Goal: Task Accomplishment & Management: Complete application form

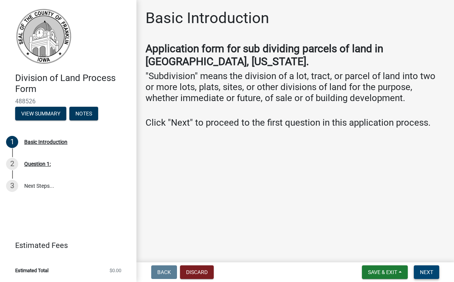
click at [362, 272] on span "Next" at bounding box center [426, 273] width 13 height 6
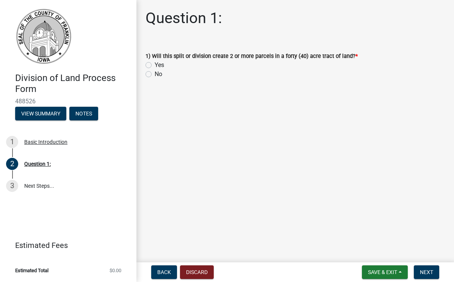
click at [155, 66] on label "Yes" at bounding box center [159, 65] width 9 height 9
click at [155, 66] on input "Yes" at bounding box center [157, 63] width 5 height 5
radio input "true"
click at [362, 271] on span "Next" at bounding box center [426, 273] width 13 height 6
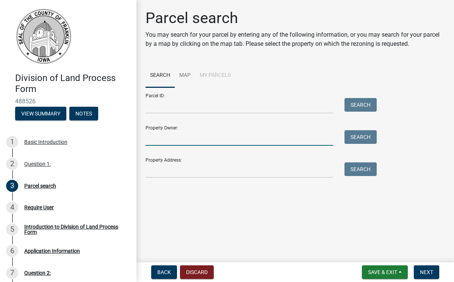
click at [164, 138] on input "Property Owner:" at bounding box center [240, 138] width 188 height 16
type input "[PERSON_NAME]"
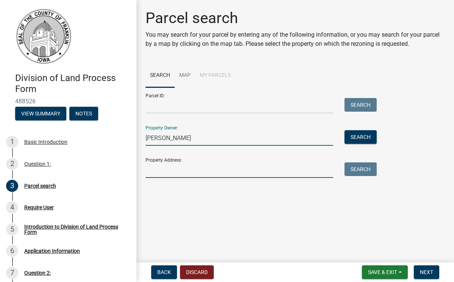
click at [151, 175] on input "Property Address:" at bounding box center [240, 171] width 188 height 16
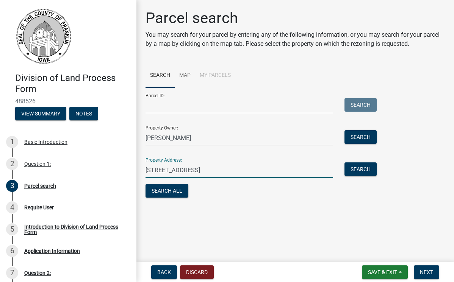
type input "[STREET_ADDRESS]"
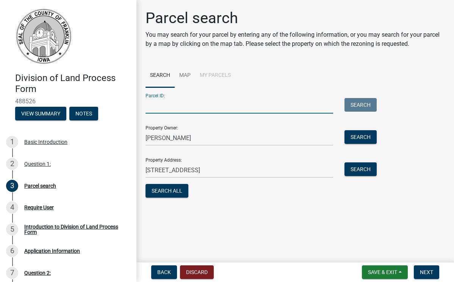
click at [160, 110] on input "Parcel ID:" at bounding box center [240, 106] width 188 height 16
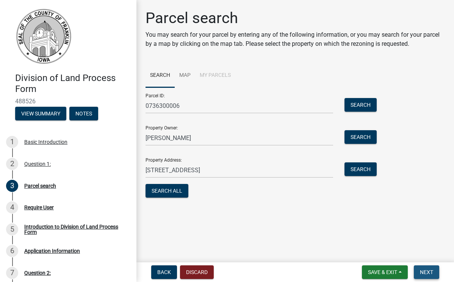
click at [362, 271] on span "Next" at bounding box center [426, 273] width 13 height 6
click at [360, 103] on button "Search" at bounding box center [361, 105] width 32 height 14
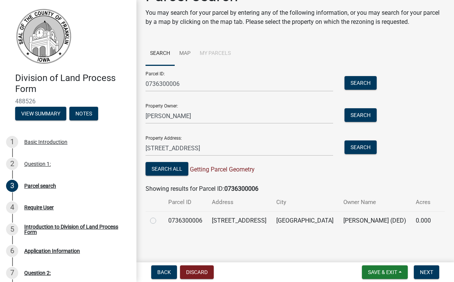
scroll to position [22, 0]
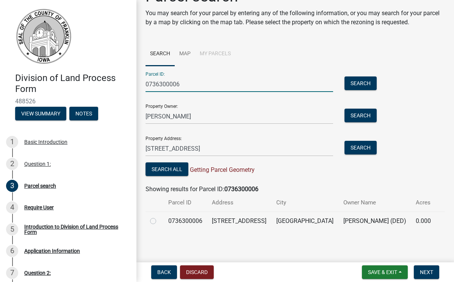
click at [184, 84] on input "0736300006" at bounding box center [240, 85] width 188 height 16
type input "0"
type input "0715400023"
click at [362, 272] on span "Next" at bounding box center [426, 273] width 13 height 6
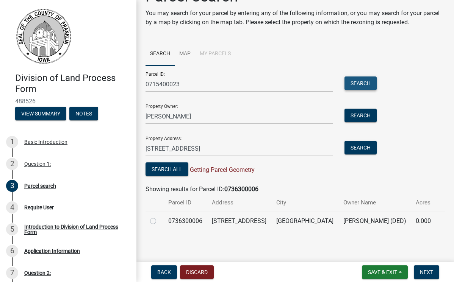
click at [361, 84] on button "Search" at bounding box center [361, 84] width 32 height 14
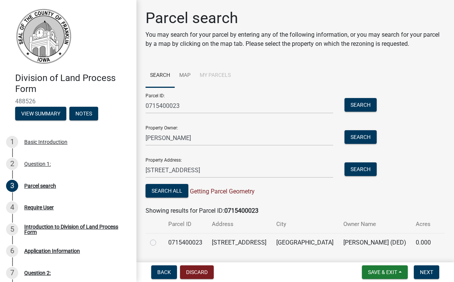
click at [159, 238] on label at bounding box center [159, 238] width 0 height 0
click at [159, 243] on input "radio" at bounding box center [161, 240] width 5 height 5
radio input "true"
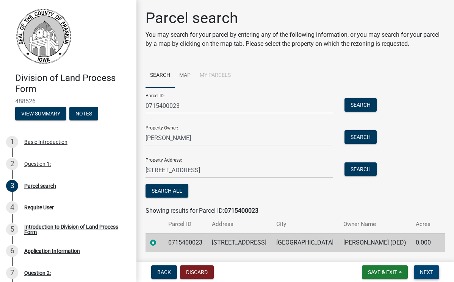
click at [362, 271] on span "Next" at bounding box center [426, 273] width 13 height 6
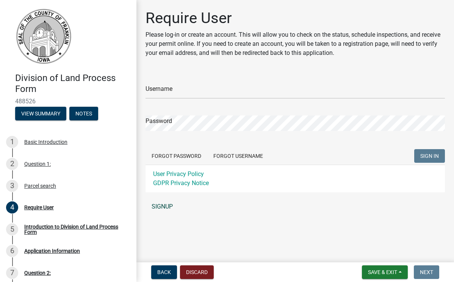
click at [165, 206] on link "SIGNUP" at bounding box center [296, 206] width 300 height 15
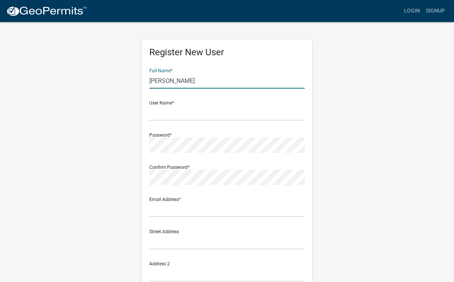
type input "[PERSON_NAME]"
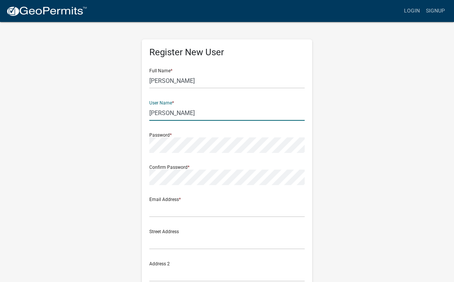
type input "[PERSON_NAME]"
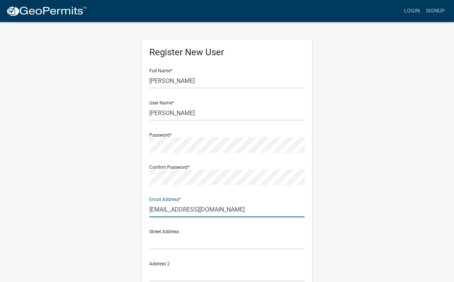
type input "flick1620@gmail.com"
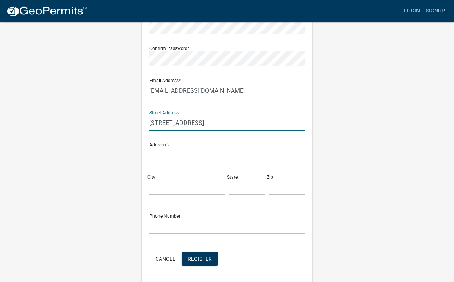
scroll to position [121, 0]
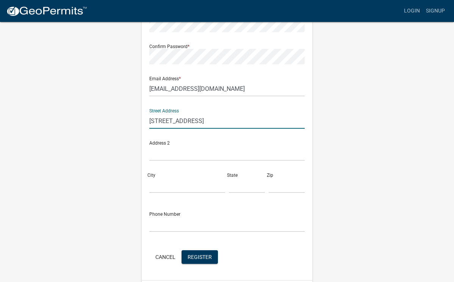
type input "1063 Nettle Ave"
type input "Hampton"
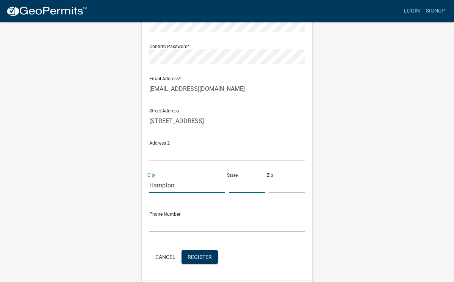
click at [244, 186] on input "text" at bounding box center [247, 186] width 36 height 16
type input "IA"
click at [282, 191] on input "text" at bounding box center [287, 186] width 36 height 16
type input "50441"
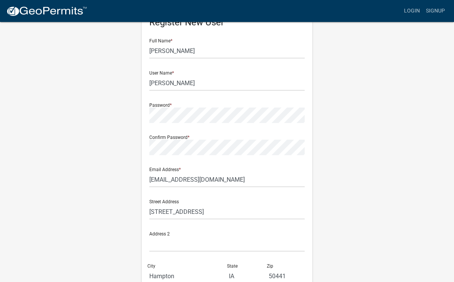
scroll to position [21, 0]
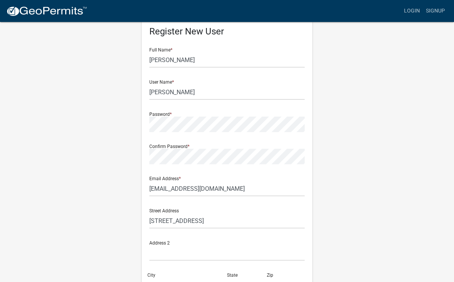
type input "6414308830"
click at [195, 221] on input "1063 Nettle Ave" at bounding box center [226, 221] width 155 height 16
type input "1"
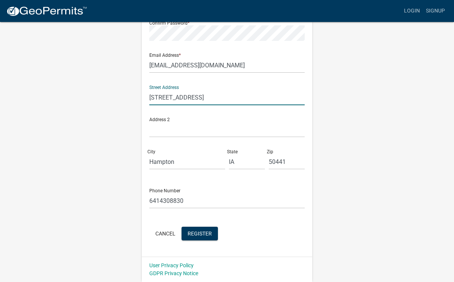
scroll to position [144, 0]
type input "[STREET_ADDRESS]"
click at [201, 237] on button "Register" at bounding box center [200, 234] width 36 height 14
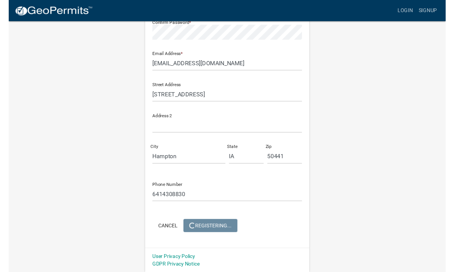
scroll to position [0, 0]
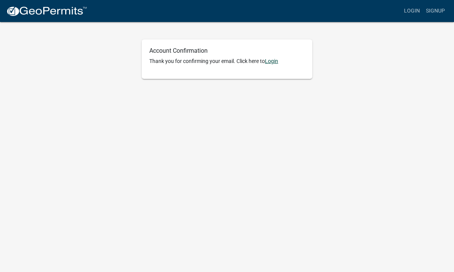
click at [271, 63] on link "Login" at bounding box center [271, 61] width 13 height 6
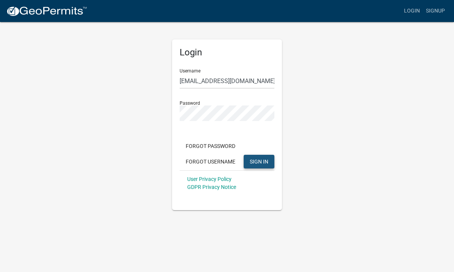
click at [255, 160] on span "SIGN IN" at bounding box center [259, 161] width 19 height 6
click at [259, 159] on span "SIGN IN" at bounding box center [259, 161] width 19 height 6
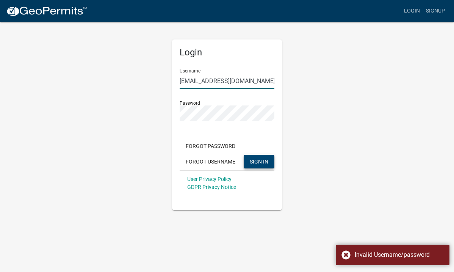
click at [240, 82] on input "flick1620@gmail.com" at bounding box center [227, 81] width 95 height 16
type input "f"
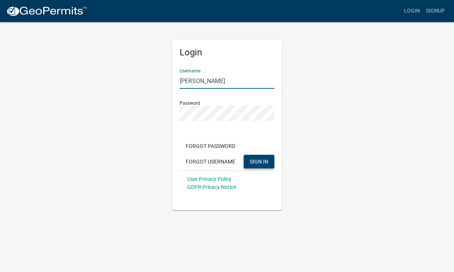
type input "[PERSON_NAME]"
click at [261, 159] on span "SIGN IN" at bounding box center [259, 161] width 19 height 6
click at [219, 161] on button "Forgot Username" at bounding box center [211, 162] width 62 height 14
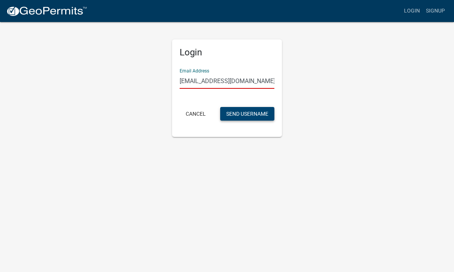
type input "flick1620@gmail.com"
click at [238, 112] on button "Send Username" at bounding box center [247, 114] width 54 height 14
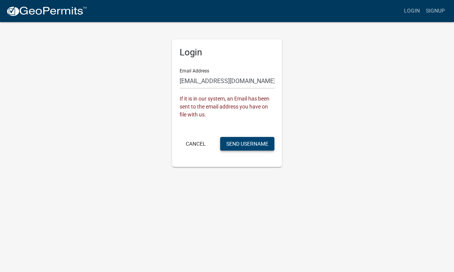
click at [243, 143] on button "Send Username" at bounding box center [247, 144] width 54 height 14
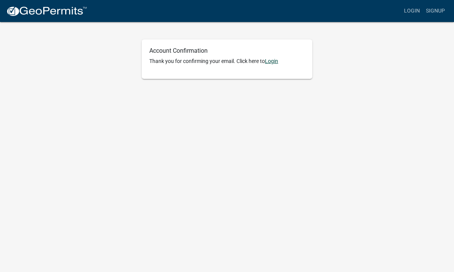
click at [274, 63] on link "Login" at bounding box center [271, 61] width 13 height 6
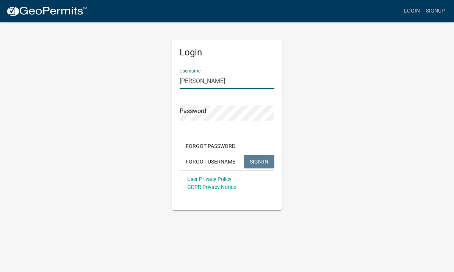
type input "[PERSON_NAME]"
click at [257, 159] on span "SIGN IN" at bounding box center [259, 161] width 19 height 6
click at [257, 160] on span "SIGN IN" at bounding box center [259, 161] width 19 height 6
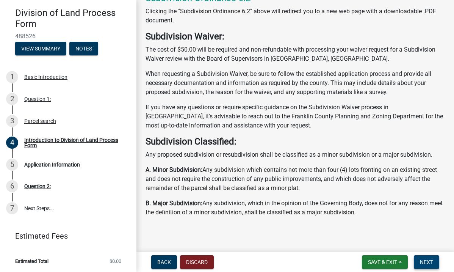
click at [427, 262] on span "Next" at bounding box center [426, 262] width 13 height 6
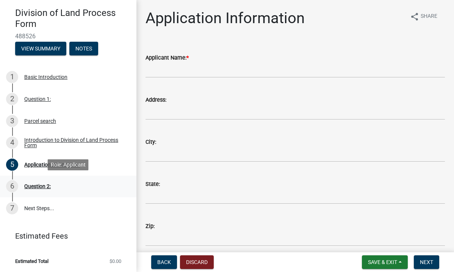
click at [35, 186] on div "Question 2:" at bounding box center [37, 186] width 27 height 5
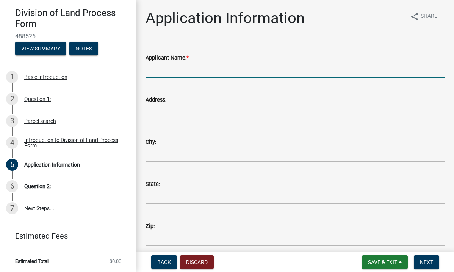
click at [171, 72] on input "Applicant Name: *" at bounding box center [296, 70] width 300 height 16
type input "[PERSON_NAME]"
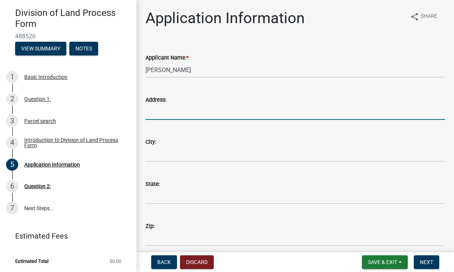
click at [165, 110] on input "Address:" at bounding box center [296, 112] width 300 height 16
type input "[STREET_ADDRESS]"
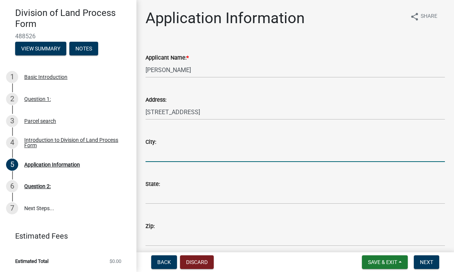
click at [165, 152] on input "City:" at bounding box center [296, 154] width 300 height 16
type input "Hampton"
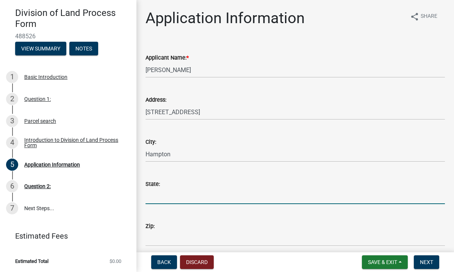
click at [168, 199] on input "State:" at bounding box center [296, 196] width 300 height 16
type input "IA"
click at [168, 238] on input "Zip:" at bounding box center [296, 239] width 300 height 16
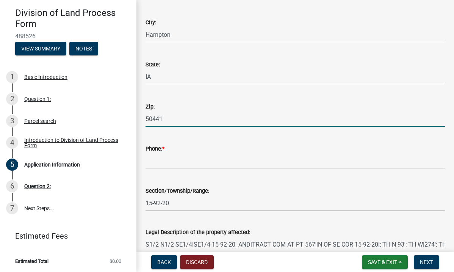
scroll to position [122, 0]
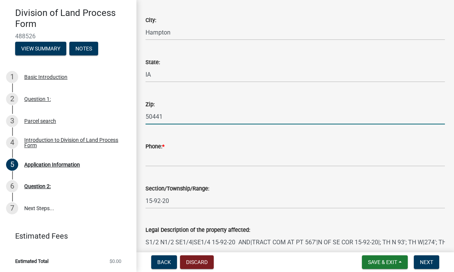
type input "50441"
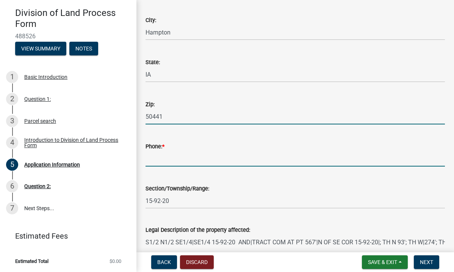
click at [165, 158] on input "Phone: *" at bounding box center [296, 159] width 300 height 16
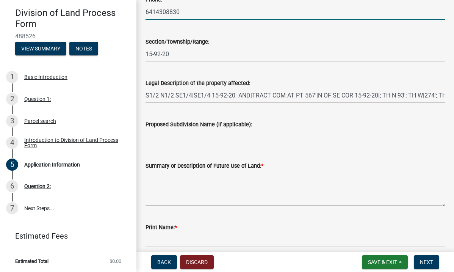
scroll to position [273, 0]
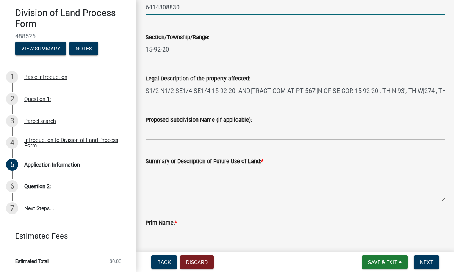
type input "6414308830"
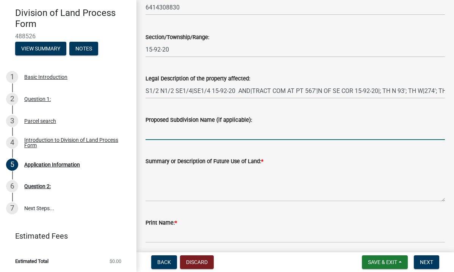
click at [163, 136] on input "Proposed Subdivision Name (if applicable):" at bounding box center [296, 132] width 300 height 16
type input "J"
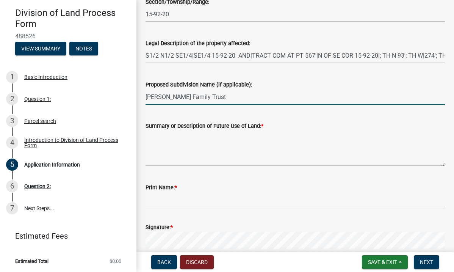
scroll to position [309, 0]
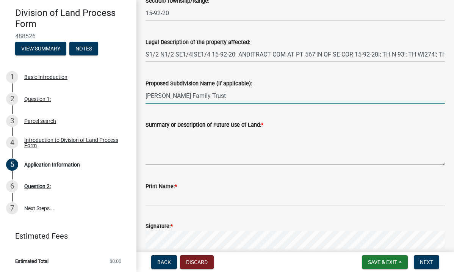
type input "[PERSON_NAME] Family Trust"
click at [162, 158] on textarea "Summary or Description of Future Use of Land: *" at bounding box center [296, 147] width 300 height 36
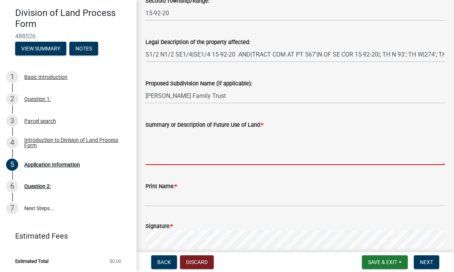
click at [162, 158] on textarea "Summary or Description of Future Use of Land: *" at bounding box center [296, 147] width 300 height 36
click at [162, 158] on textarea "residential" at bounding box center [296, 147] width 300 height 36
type textarea "residential"
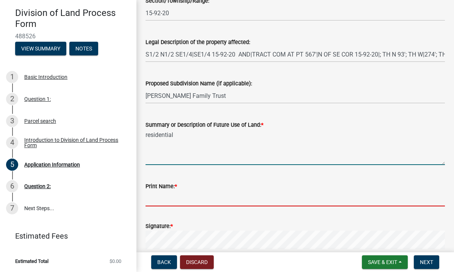
click at [166, 200] on input "Print Name: *" at bounding box center [296, 199] width 300 height 16
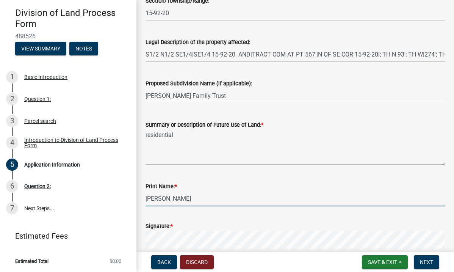
type input "[PERSON_NAME]"
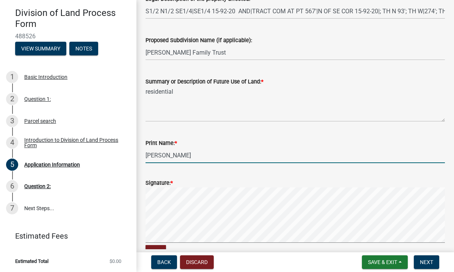
scroll to position [354, 0]
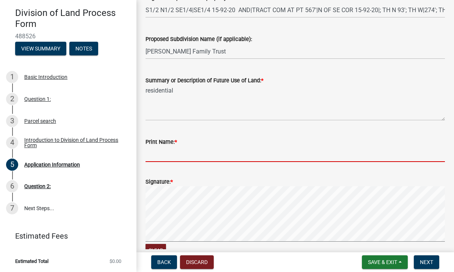
type input "[PERSON_NAME]"
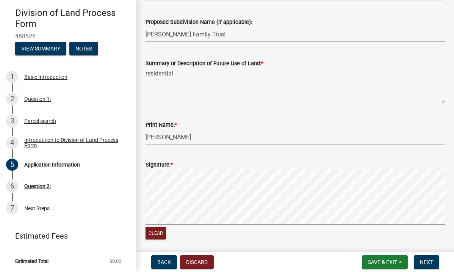
scroll to position [375, 0]
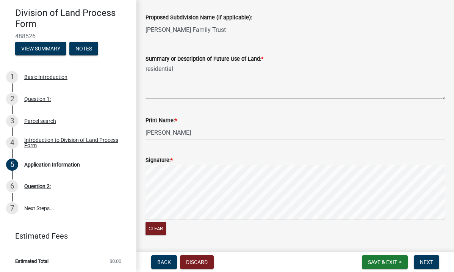
click at [259, 136] on input "[PERSON_NAME]" at bounding box center [296, 133] width 300 height 16
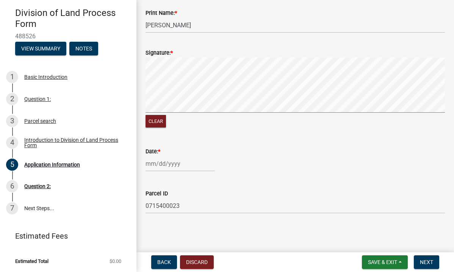
scroll to position [482, 0]
select select "10"
select select "2025"
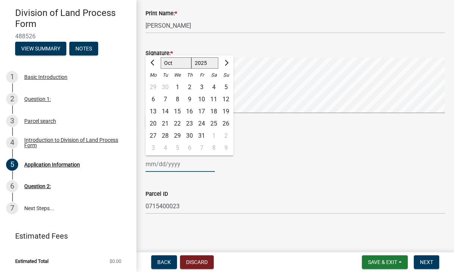
click at [182, 165] on div "[PERSON_NAME] Feb Mar Apr [PERSON_NAME][DATE] Oct Nov [DATE] 1526 1527 1528 152…" at bounding box center [180, 164] width 69 height 16
click at [154, 99] on div "6" at bounding box center [153, 99] width 12 height 12
type input "[DATE]"
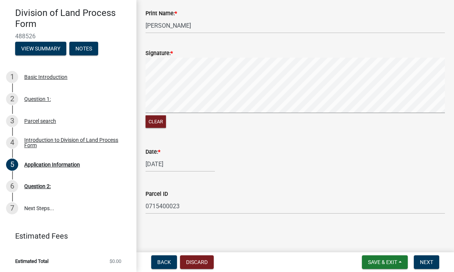
scroll to position [0, 0]
click at [425, 260] on span "Next" at bounding box center [426, 262] width 13 height 6
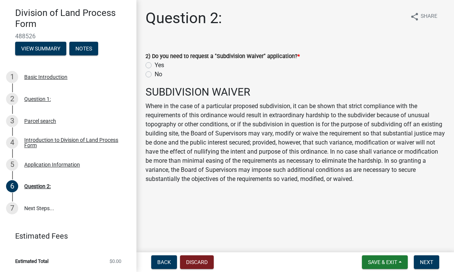
click at [155, 67] on label "Yes" at bounding box center [159, 65] width 9 height 9
click at [155, 66] on input "Yes" at bounding box center [157, 63] width 5 height 5
radio input "true"
click at [428, 261] on span "Next" at bounding box center [426, 262] width 13 height 6
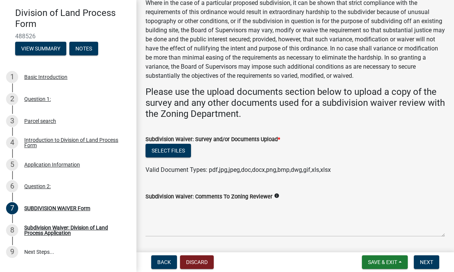
scroll to position [64, 0]
click at [167, 147] on button "Select files" at bounding box center [168, 151] width 45 height 14
click at [428, 264] on span "Next" at bounding box center [426, 262] width 13 height 6
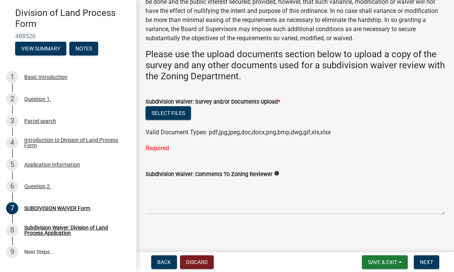
scroll to position [102, 0]
click at [391, 261] on span "Save & Exit" at bounding box center [382, 262] width 29 height 6
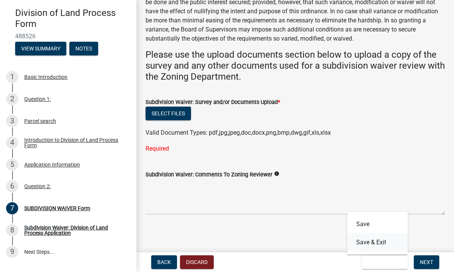
click at [374, 243] on button "Save & Exit" at bounding box center [377, 242] width 61 height 18
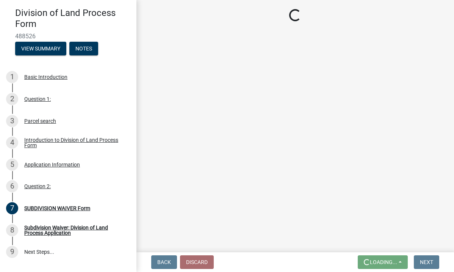
scroll to position [0, 0]
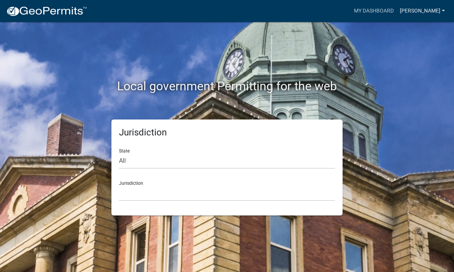
click at [442, 10] on link "[PERSON_NAME]" at bounding box center [422, 11] width 51 height 14
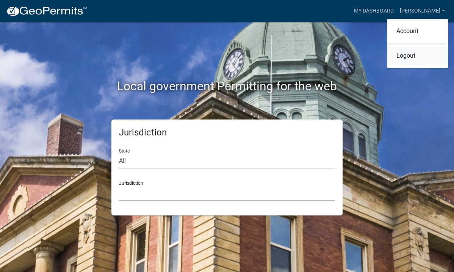
click at [409, 57] on link "Logout" at bounding box center [417, 56] width 61 height 18
